Goal: Find specific page/section: Find specific page/section

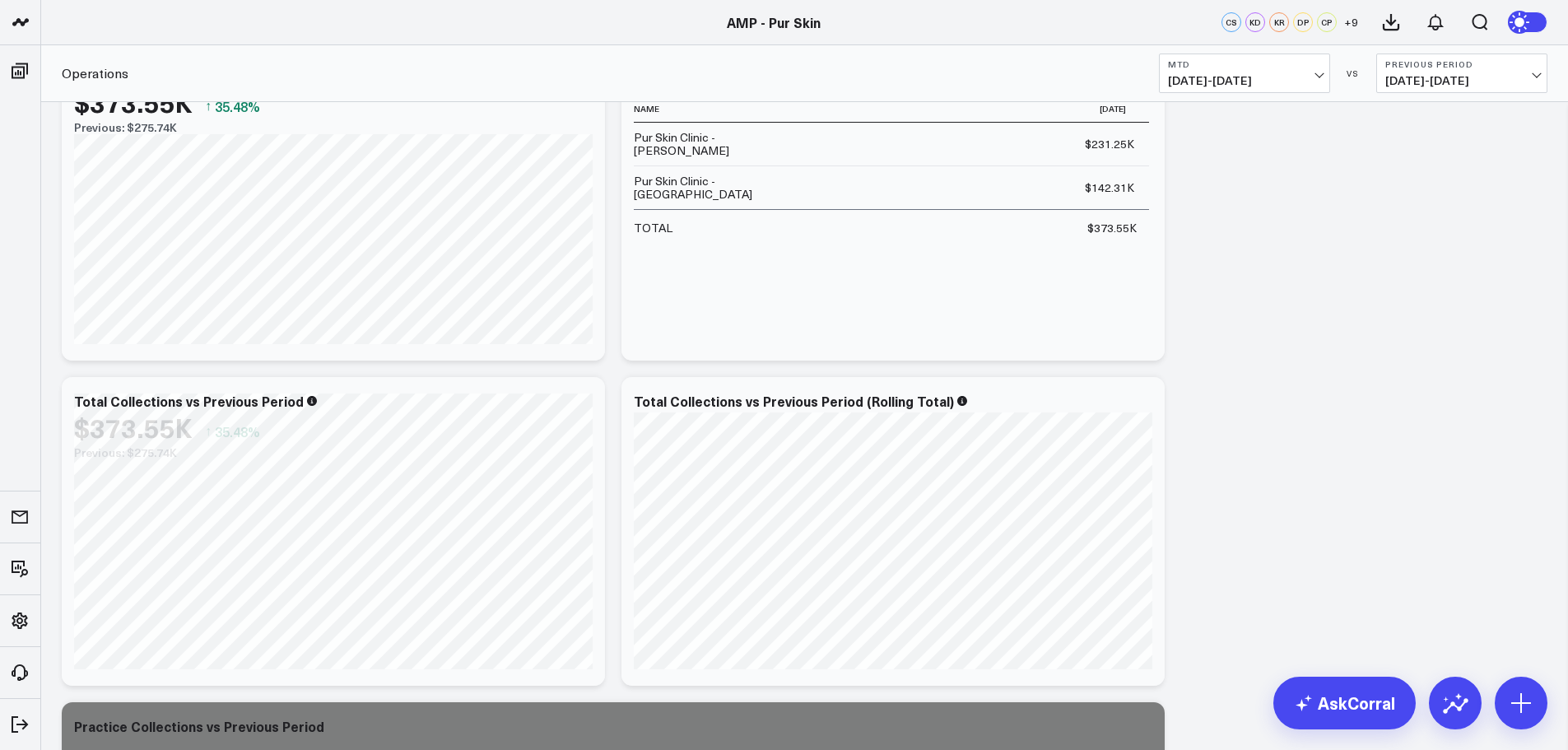
scroll to position [1565, 0]
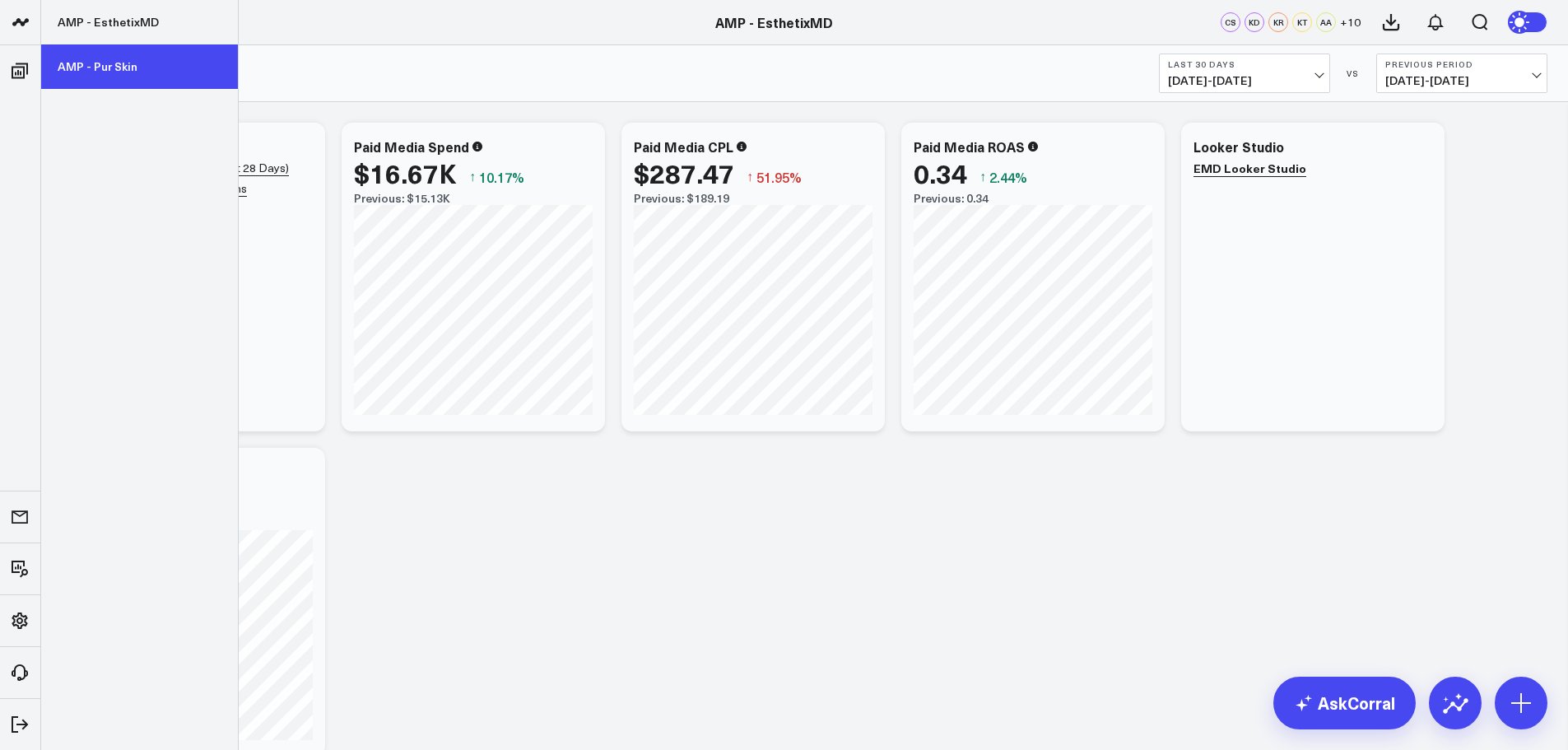
click at [83, 65] on link "AMP - Pur Skin" at bounding box center [139, 67] width 197 height 45
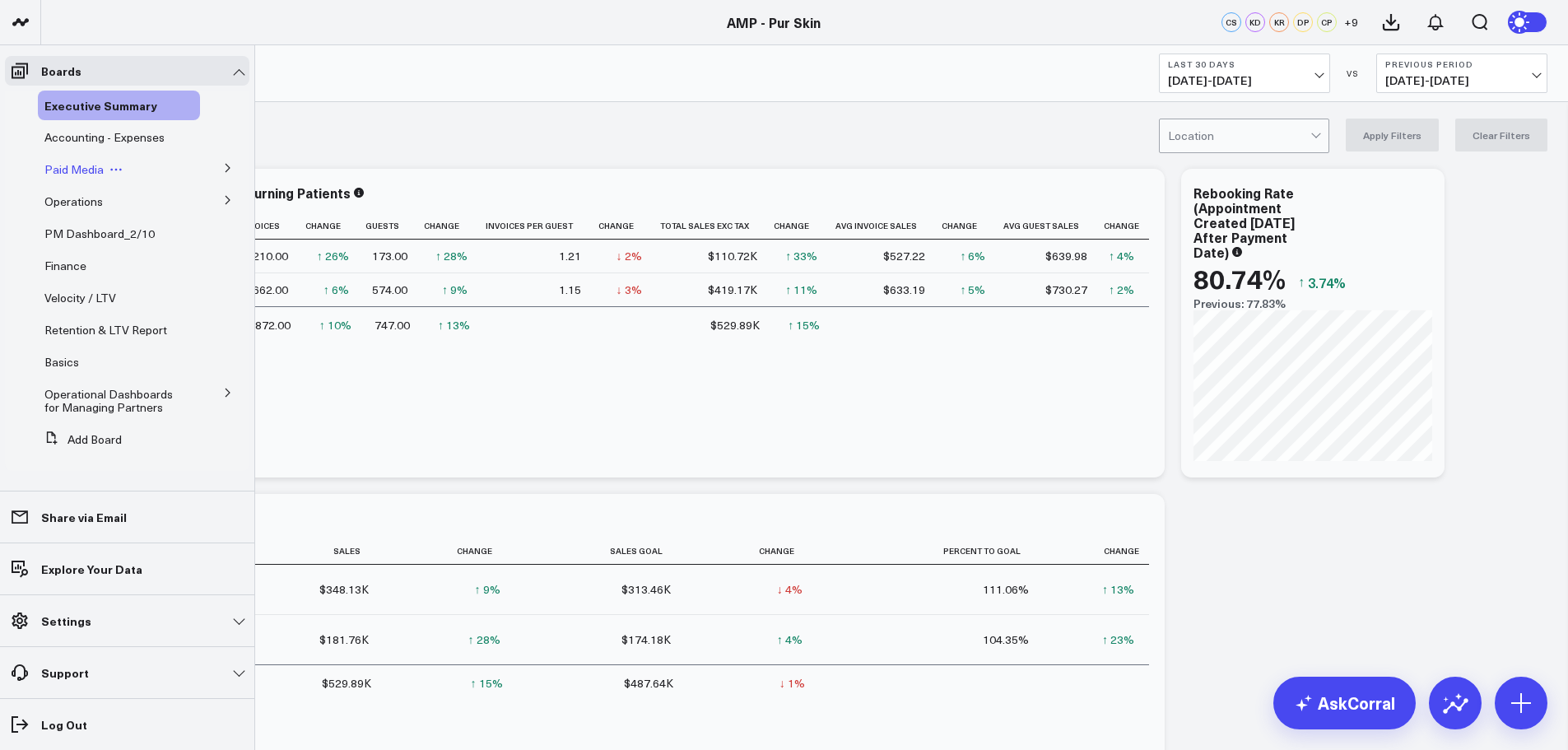
click at [75, 171] on span "Paid Media" at bounding box center [74, 170] width 59 height 16
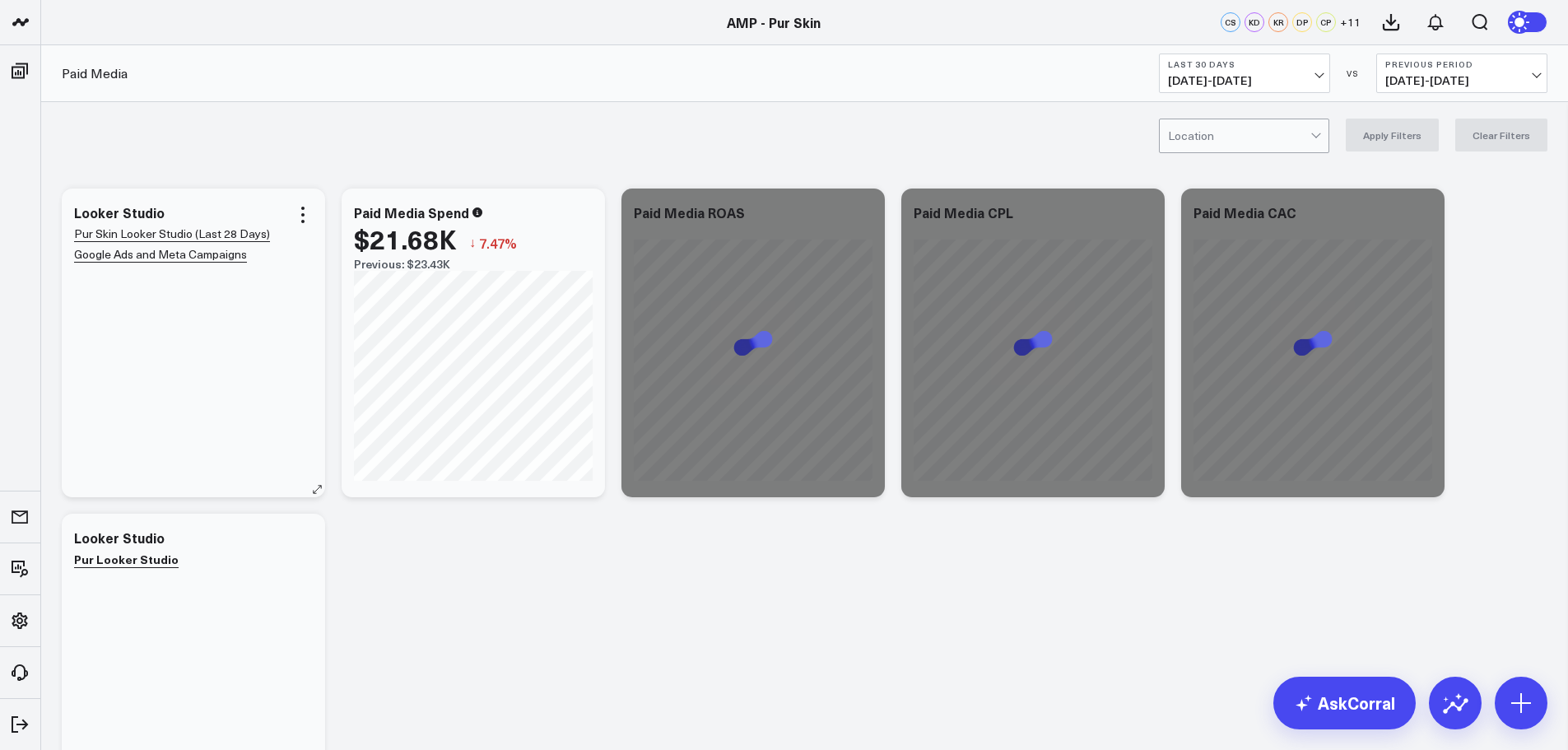
click at [153, 264] on div "Pur Skin Looker Studio (Last 28 Days) Google Ads and Meta Campaigns" at bounding box center [193, 352] width 239 height 257
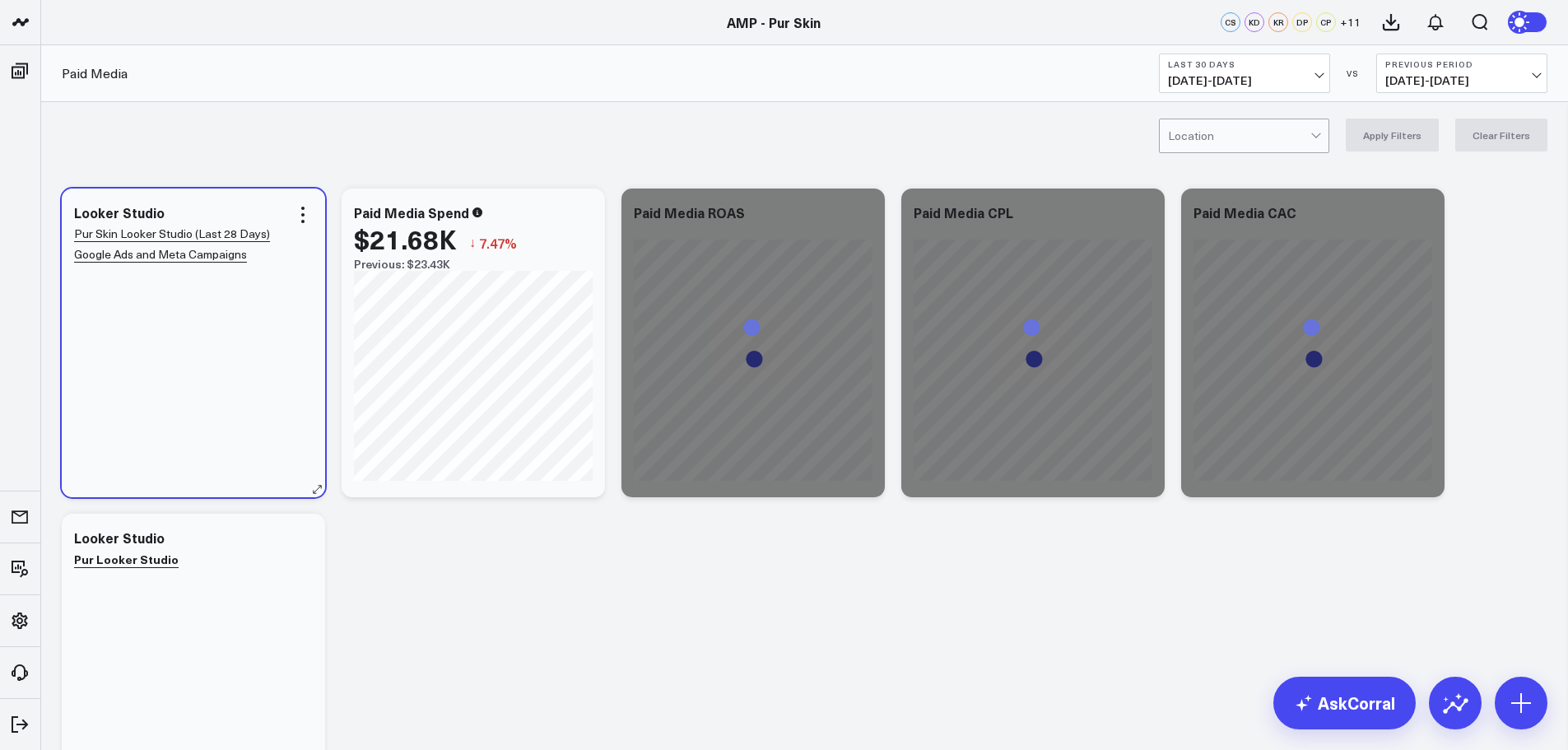
click at [187, 260] on link "Pur Skin Looker Studio (Last 28 Days) Google Ads and Meta Campaigns" at bounding box center [172, 244] width 196 height 37
